Goal: Navigation & Orientation: Find specific page/section

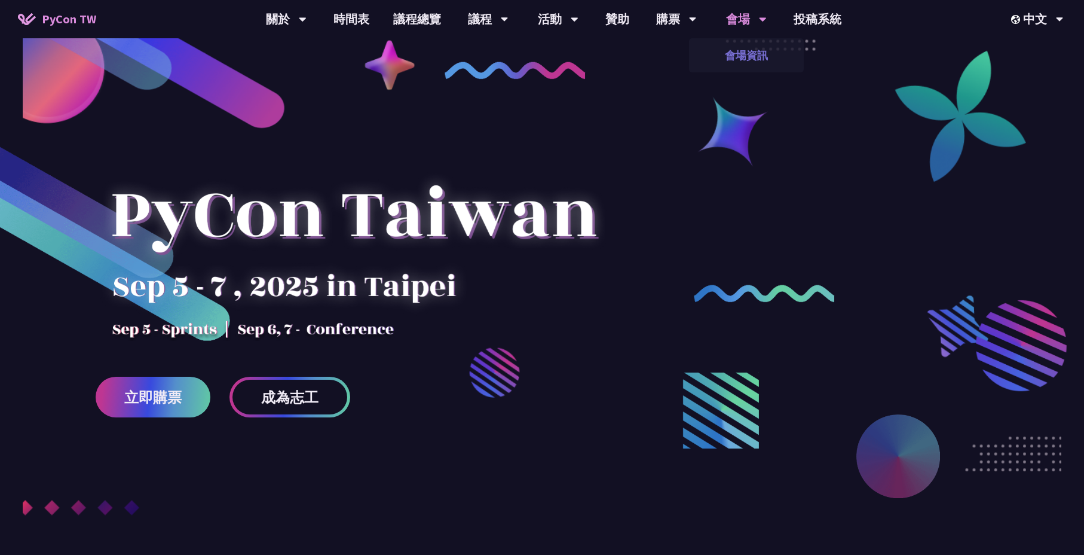
click at [741, 56] on link "會場資訊" at bounding box center [746, 55] width 115 height 28
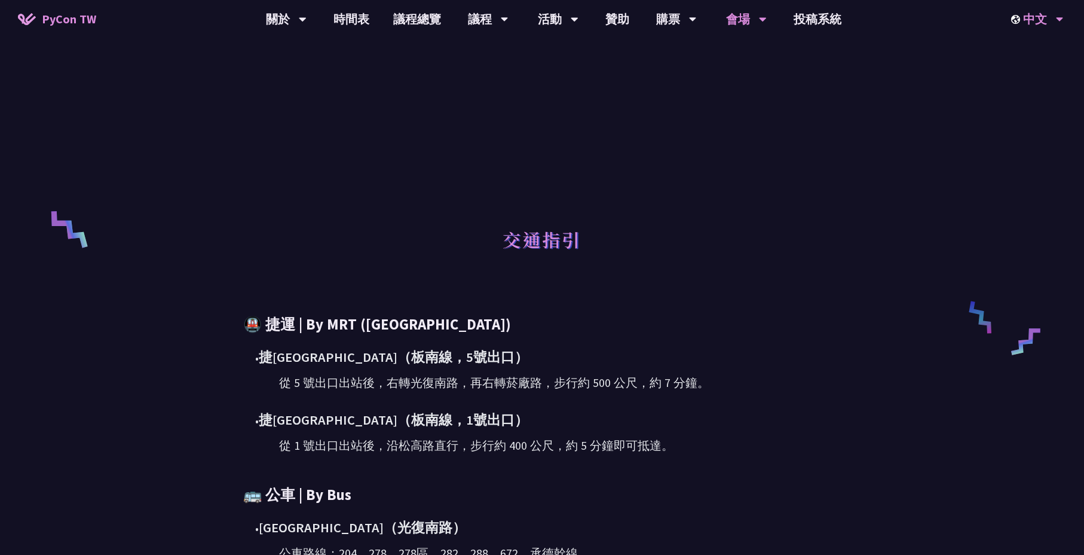
scroll to position [358, 0]
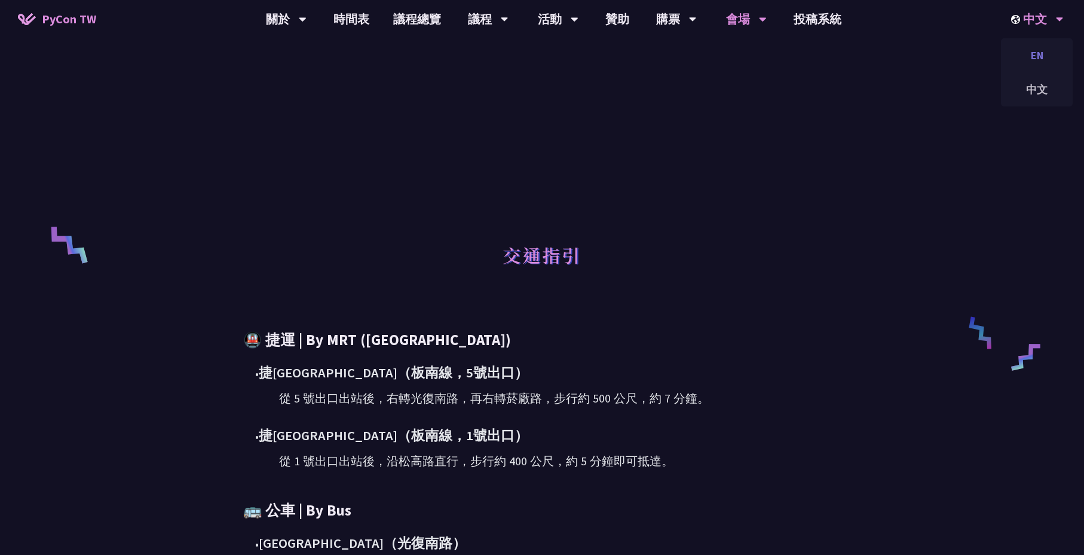
click at [1040, 58] on div "EN" at bounding box center [1037, 55] width 72 height 28
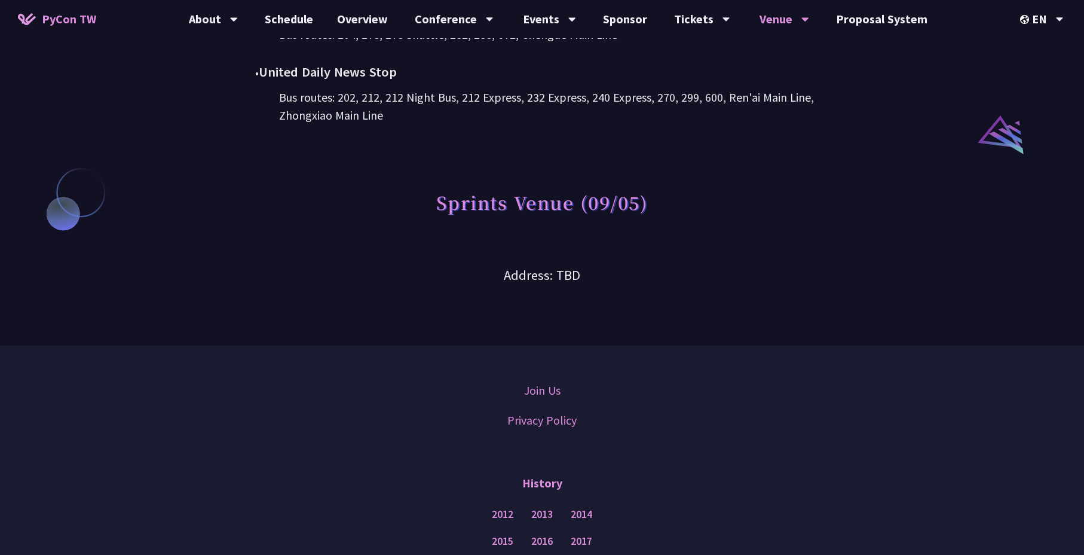
scroll to position [943, 0]
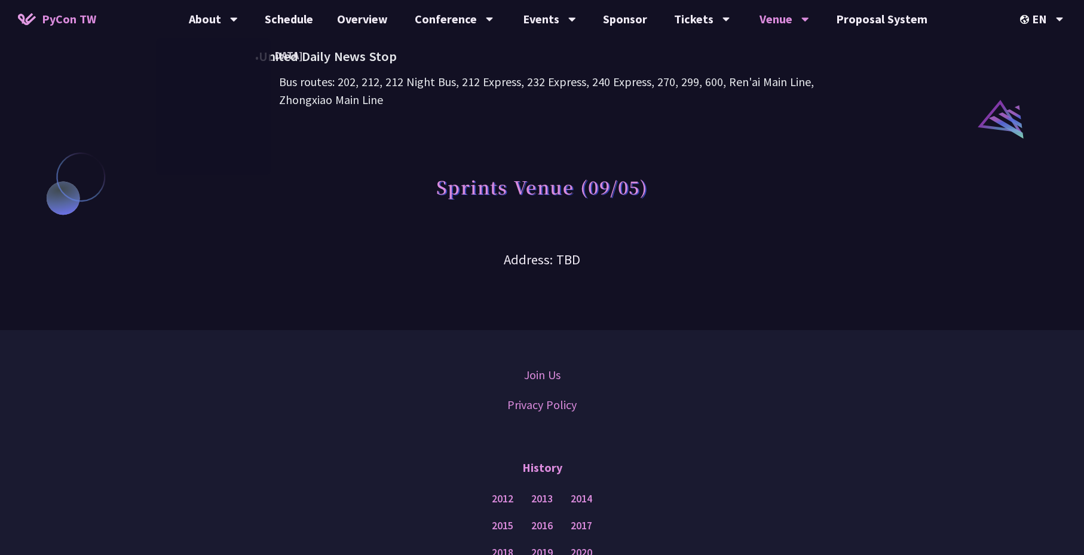
click at [51, 26] on span "PyCon TW" at bounding box center [69, 19] width 54 height 18
